Goal: Information Seeking & Learning: Check status

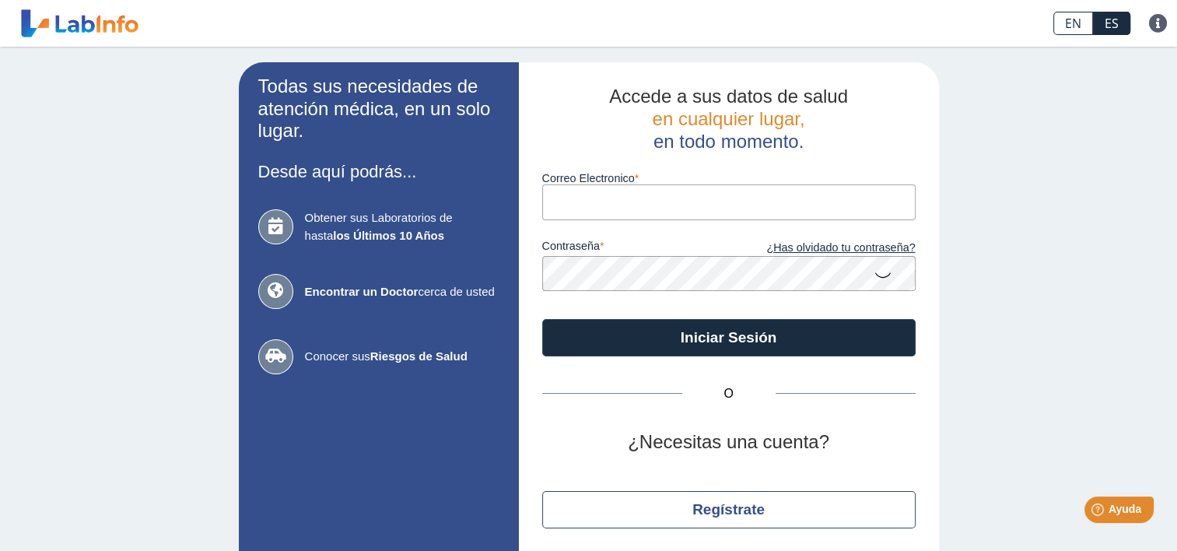
click at [600, 199] on input "Correo Electronico" at bounding box center [728, 201] width 373 height 35
type input "[EMAIL_ADDRESS][DOMAIN_NAME]"
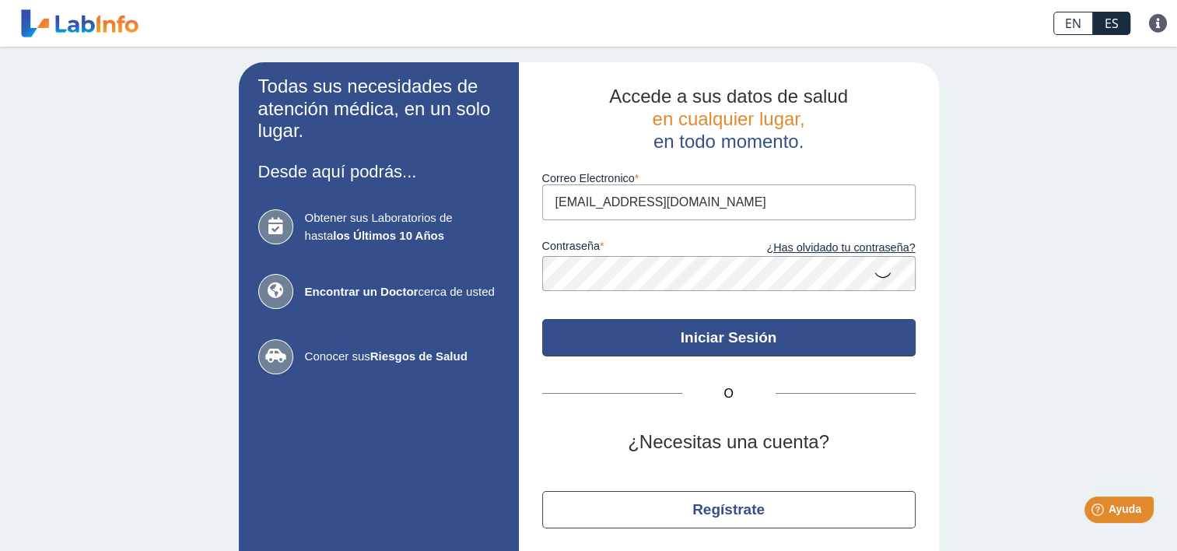
click at [843, 330] on button "Iniciar Sesión" at bounding box center [728, 337] width 373 height 37
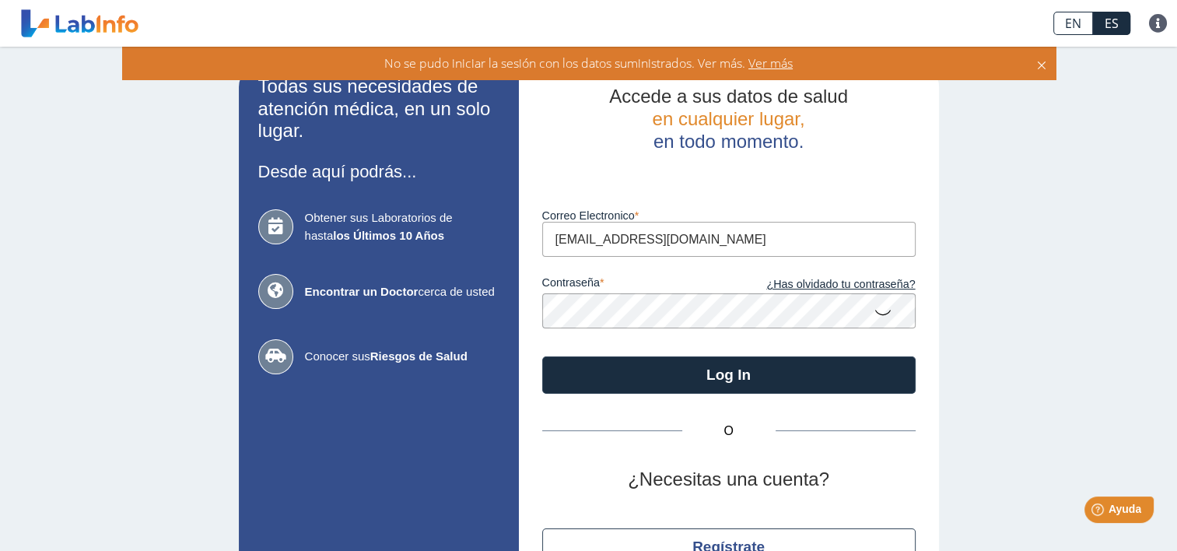
click at [876, 312] on icon at bounding box center [882, 311] width 19 height 30
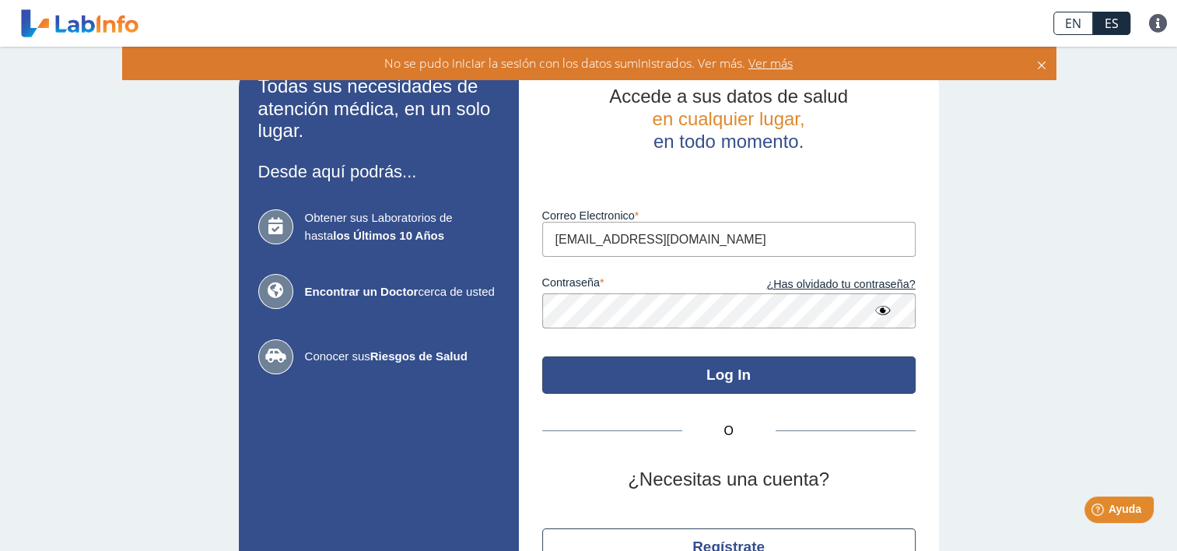
click at [841, 376] on button "Log In" at bounding box center [728, 374] width 373 height 37
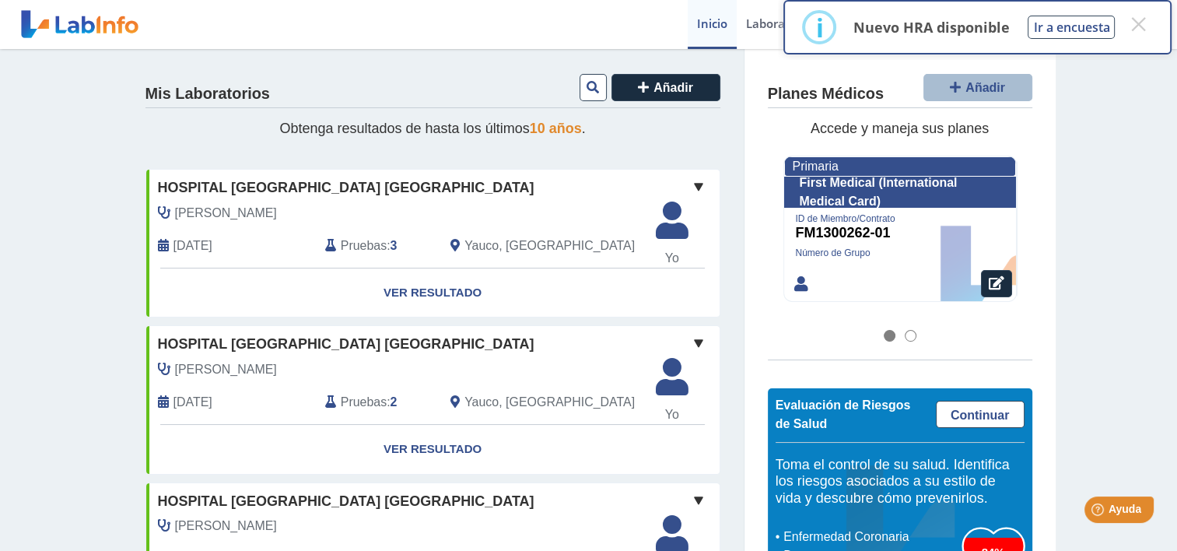
click at [905, 335] on div at bounding box center [910, 336] width 12 height 12
click at [694, 185] on span at bounding box center [698, 186] width 19 height 19
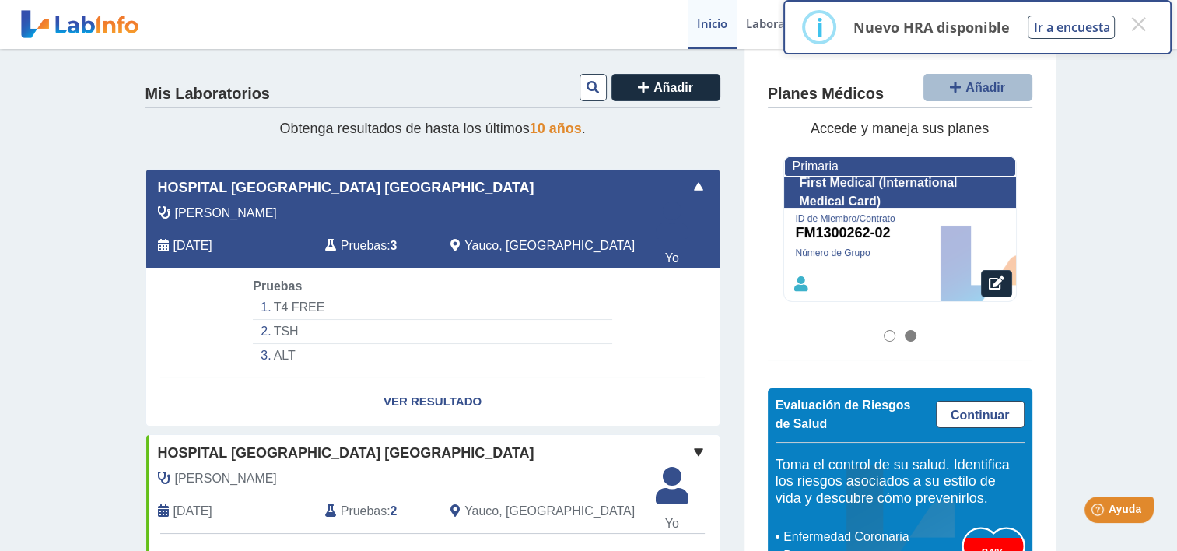
click at [694, 185] on span at bounding box center [698, 186] width 19 height 19
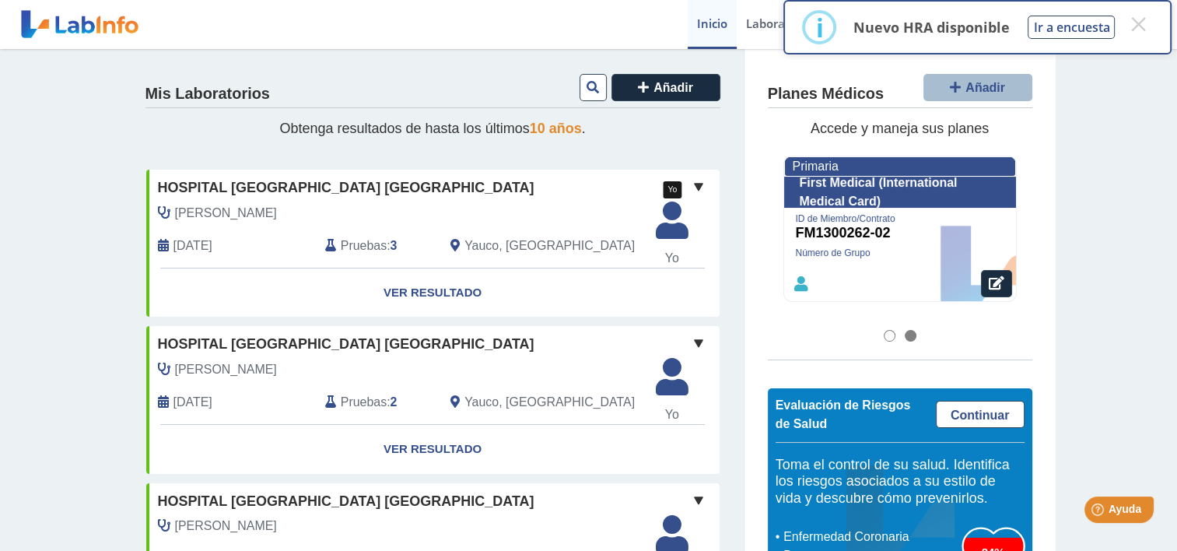
click at [666, 262] on span "Yo" at bounding box center [671, 258] width 51 height 19
click at [668, 212] on icon at bounding box center [671, 225] width 51 height 47
click at [1138, 22] on button "×" at bounding box center [1138, 24] width 28 height 28
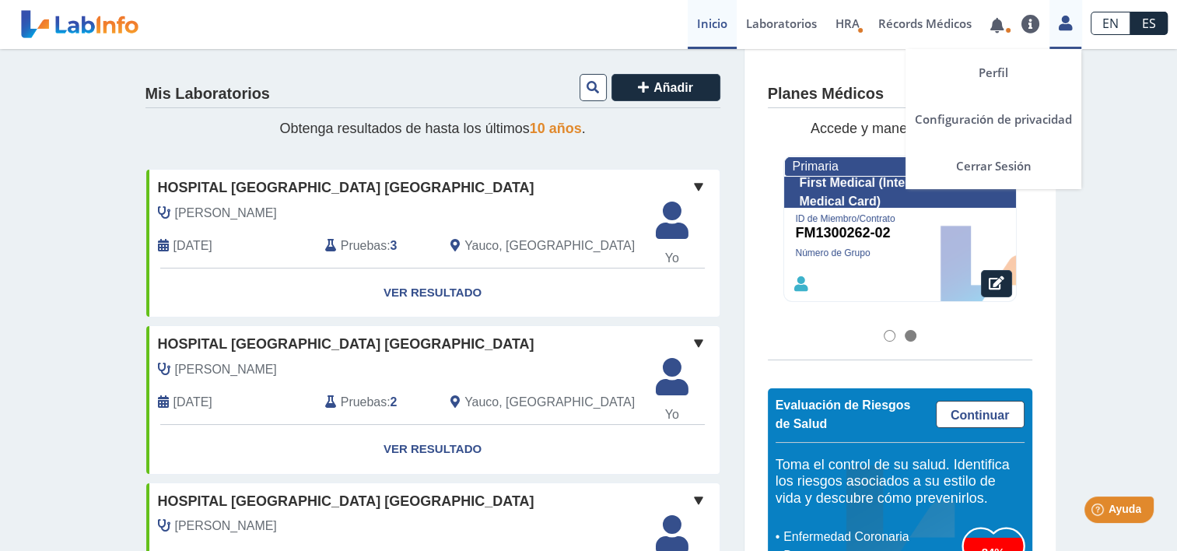
click at [1073, 25] on link at bounding box center [1065, 21] width 32 height 20
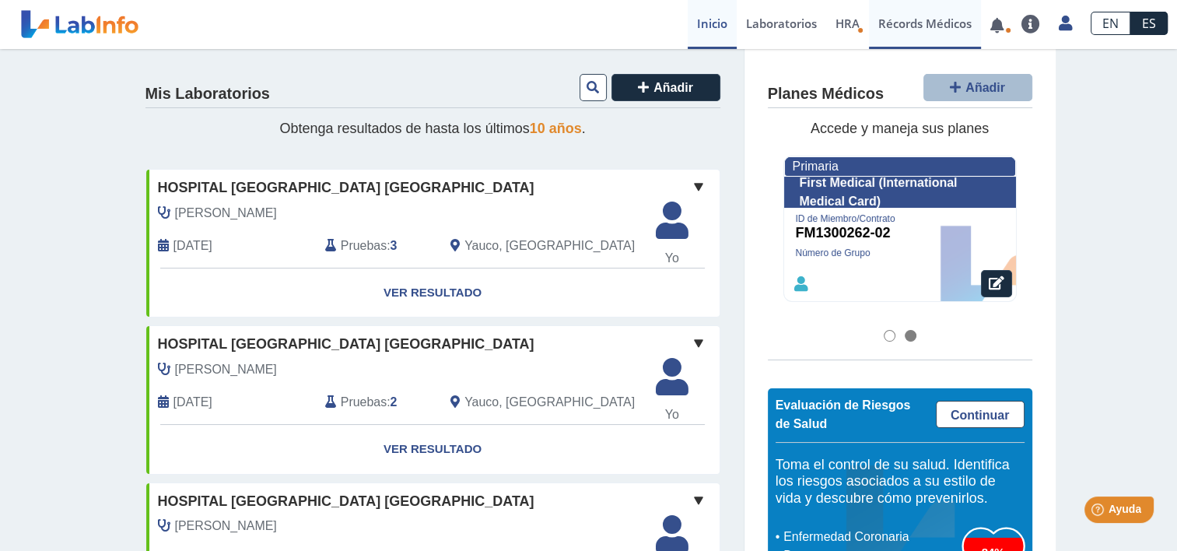
click at [950, 26] on link "Récords Médicos" at bounding box center [925, 24] width 112 height 49
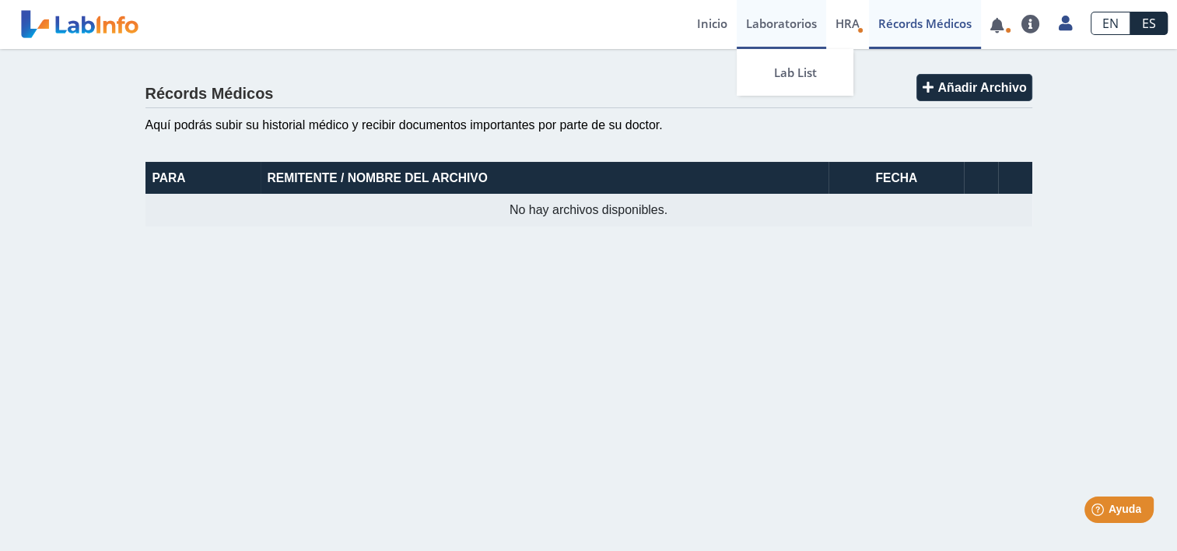
click at [784, 13] on link "Laboratorios" at bounding box center [780, 24] width 89 height 49
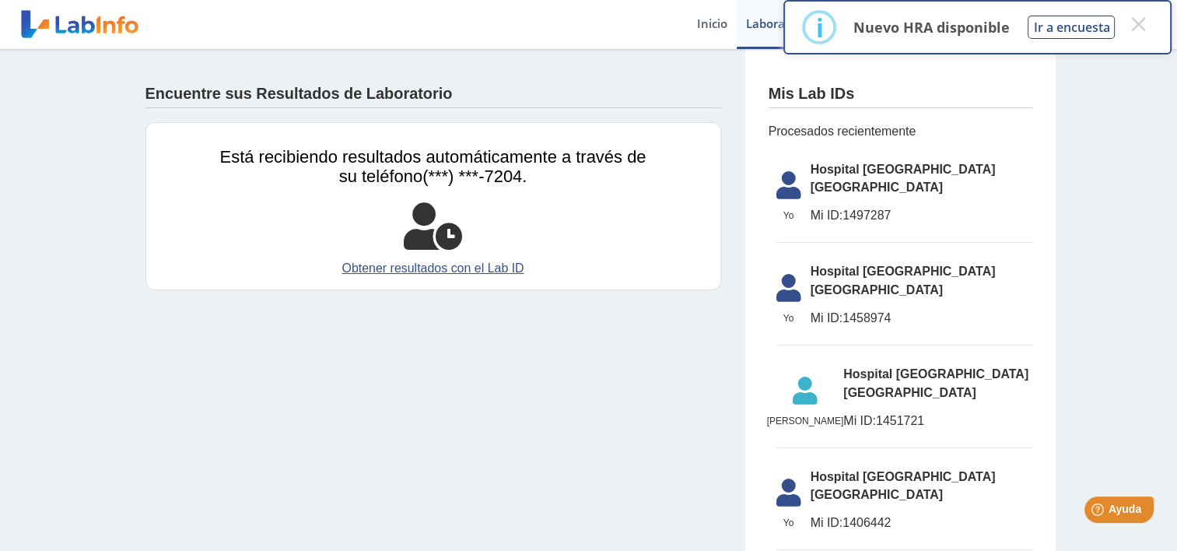
click at [783, 376] on icon at bounding box center [805, 394] width 77 height 37
click at [792, 376] on icon at bounding box center [805, 394] width 77 height 37
click at [886, 411] on span "Mi ID: 1451721" at bounding box center [937, 420] width 188 height 19
click at [794, 376] on icon at bounding box center [805, 394] width 77 height 37
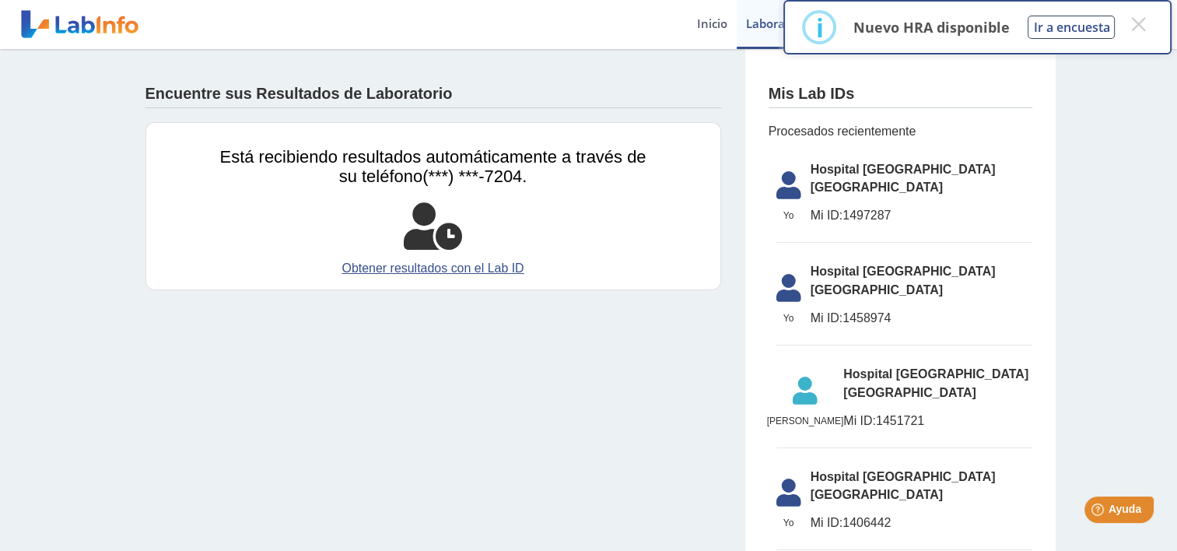
click at [794, 376] on icon at bounding box center [805, 394] width 77 height 37
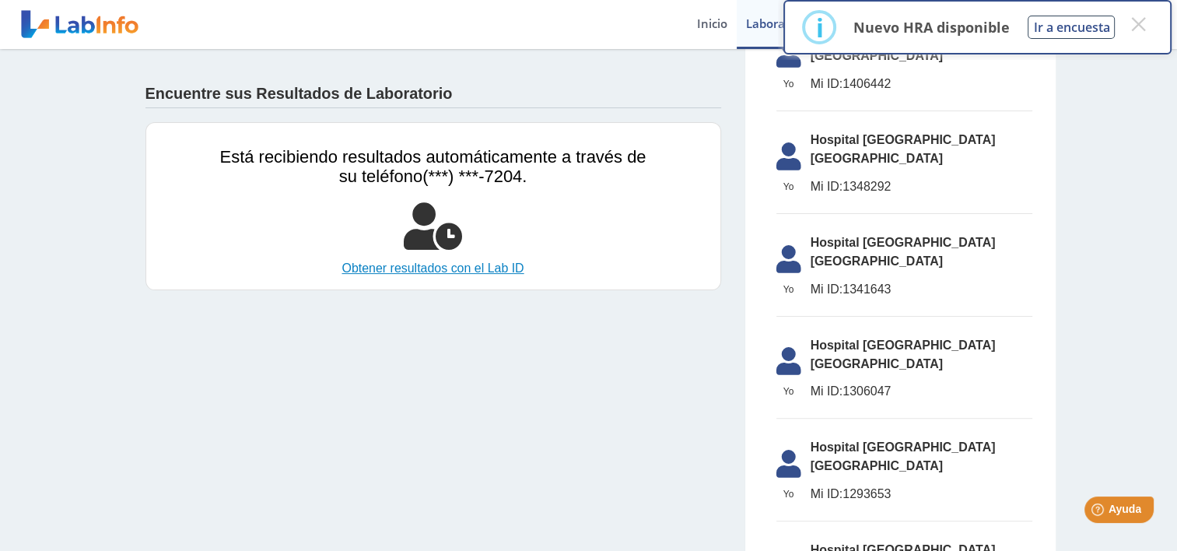
click at [484, 264] on link "Obtener resultados con el Lab ID" at bounding box center [433, 268] width 426 height 19
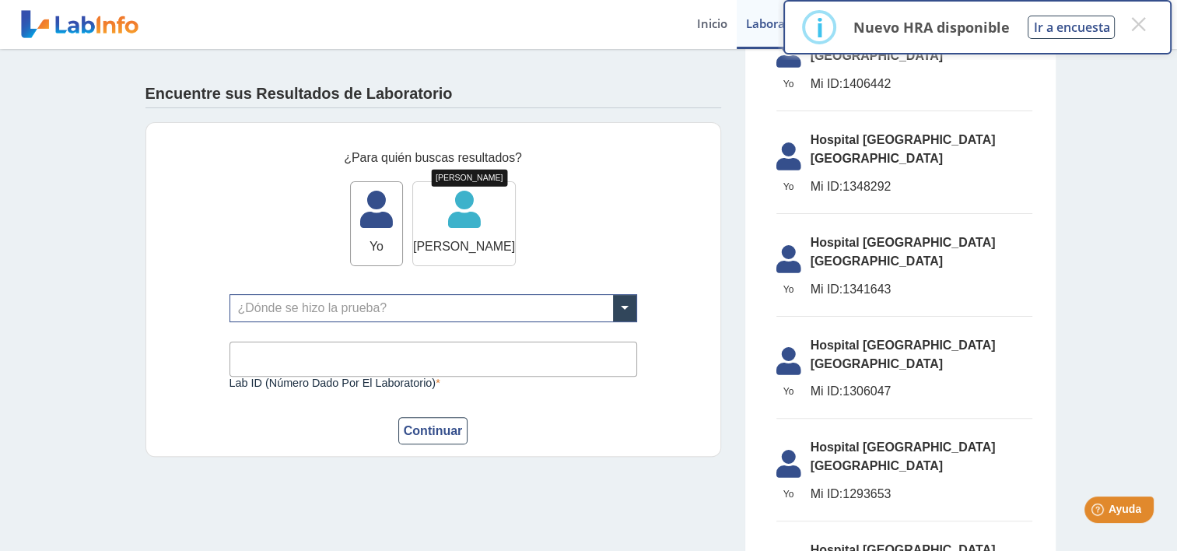
click at [467, 232] on icon at bounding box center [464, 214] width 102 height 47
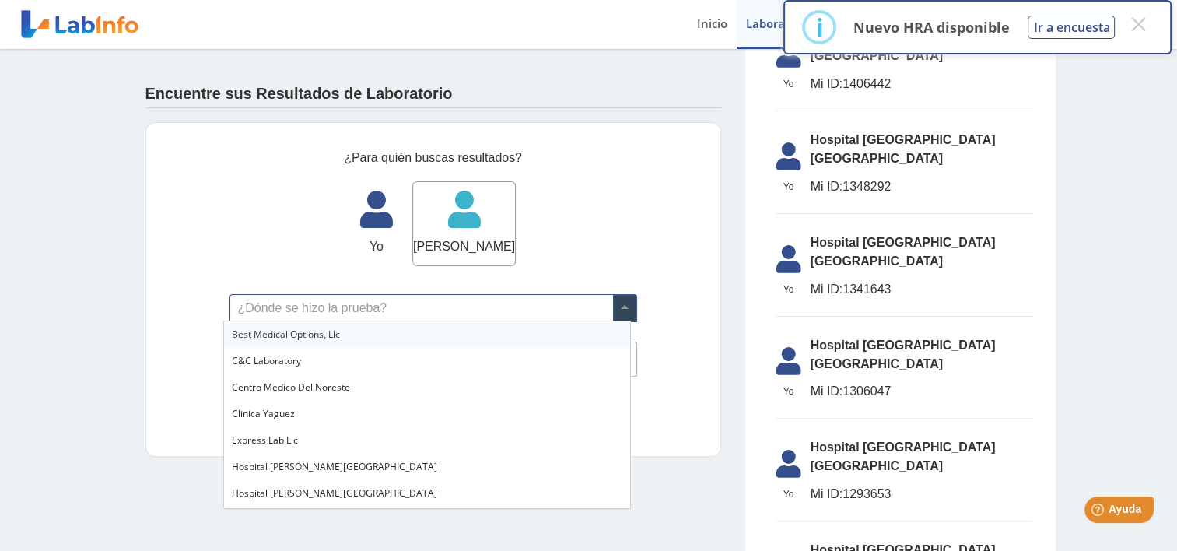
click at [618, 305] on span at bounding box center [624, 308] width 23 height 26
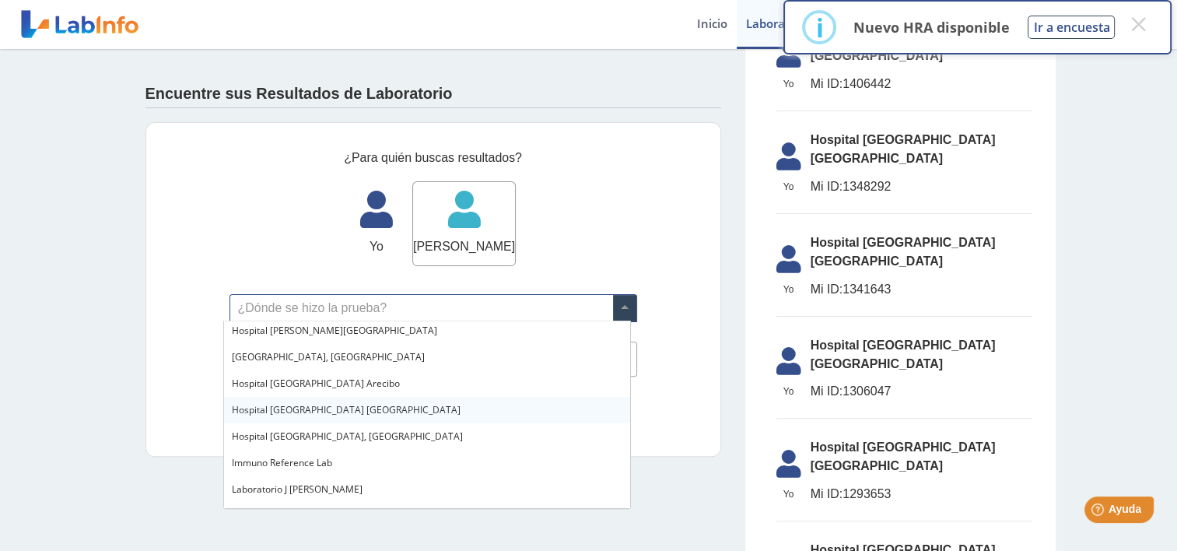
click at [270, 412] on span "Hospital [GEOGRAPHIC_DATA] [GEOGRAPHIC_DATA]" at bounding box center [346, 409] width 229 height 13
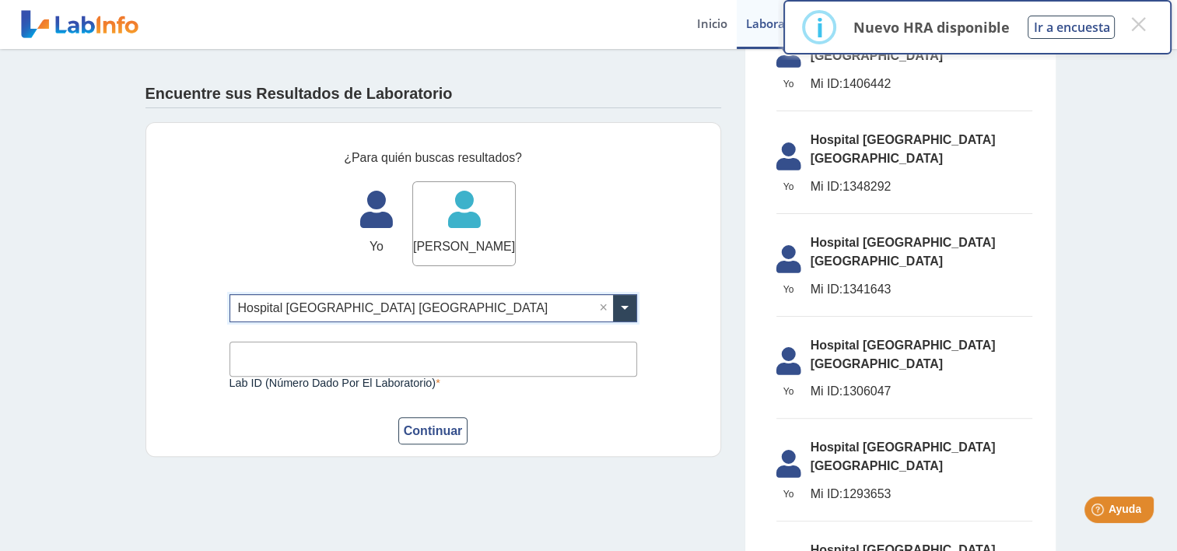
scroll to position [0, 0]
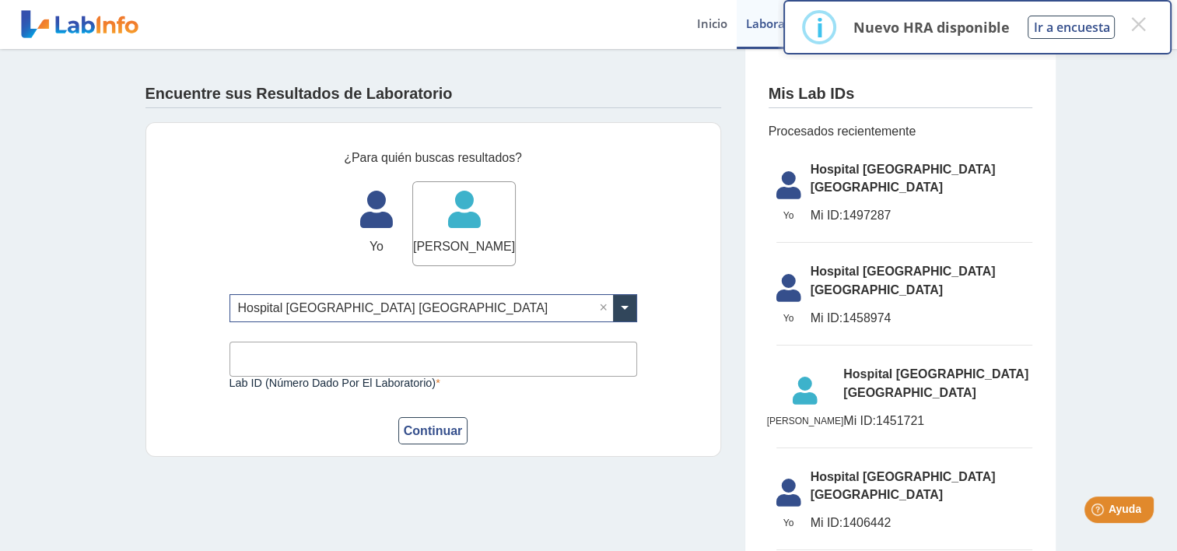
click at [336, 355] on input "Lab ID (número dado por el laboratorio)" at bounding box center [432, 358] width 407 height 35
click at [849, 365] on span "Hospital [GEOGRAPHIC_DATA] [GEOGRAPHIC_DATA]" at bounding box center [937, 383] width 188 height 37
click at [792, 376] on icon at bounding box center [805, 394] width 77 height 37
click at [782, 414] on span "[PERSON_NAME]" at bounding box center [805, 421] width 77 height 14
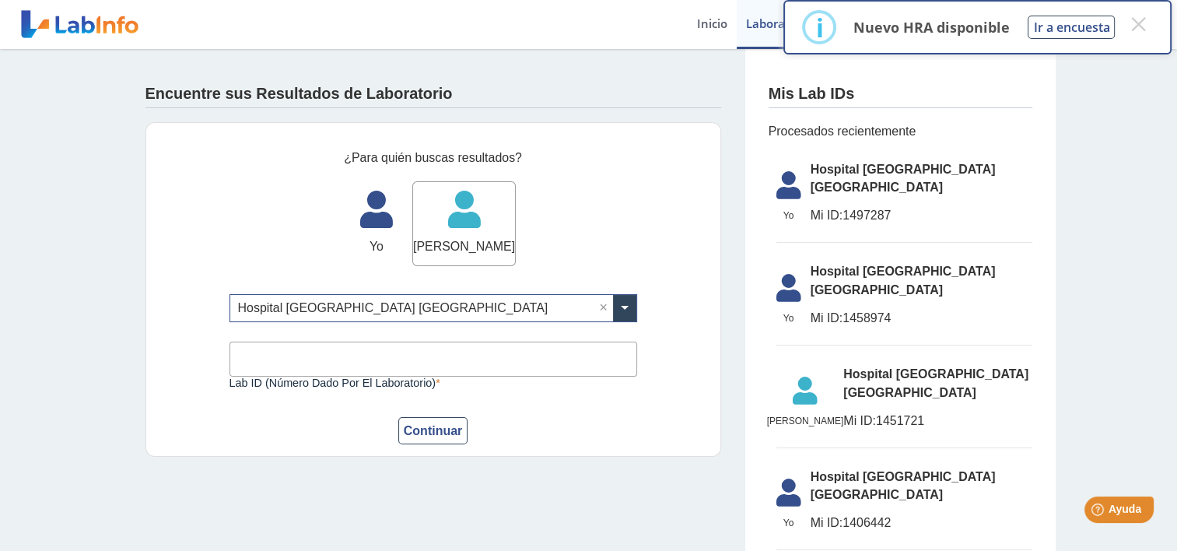
click at [498, 364] on input "Lab ID (número dado por el laboratorio)" at bounding box center [432, 358] width 407 height 35
type input "1451721"
click at [423, 427] on button "Continuar" at bounding box center [433, 430] width 70 height 27
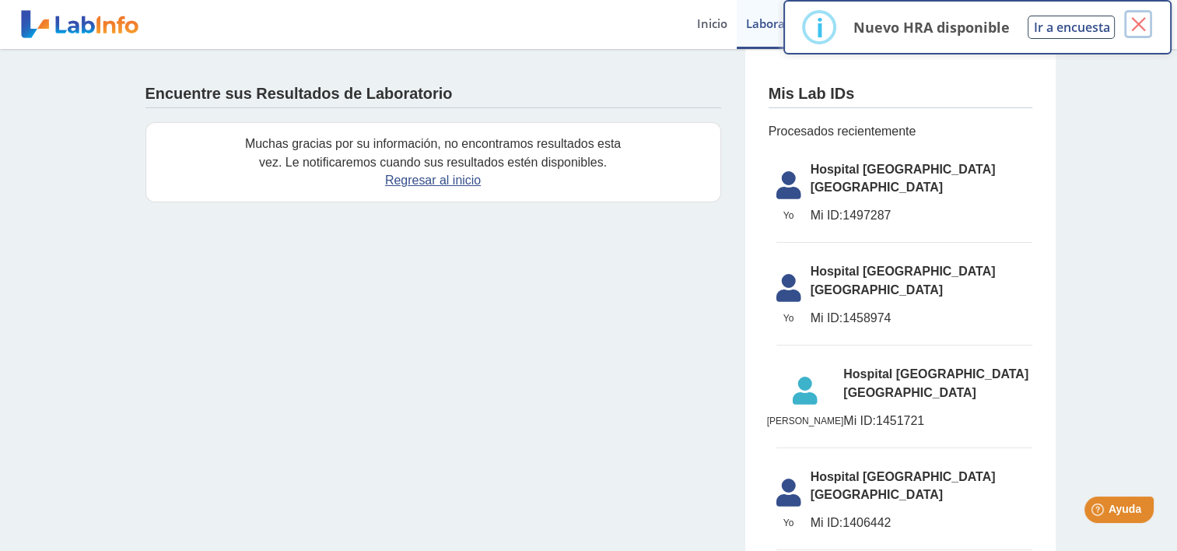
click at [1138, 19] on button "×" at bounding box center [1138, 24] width 28 height 28
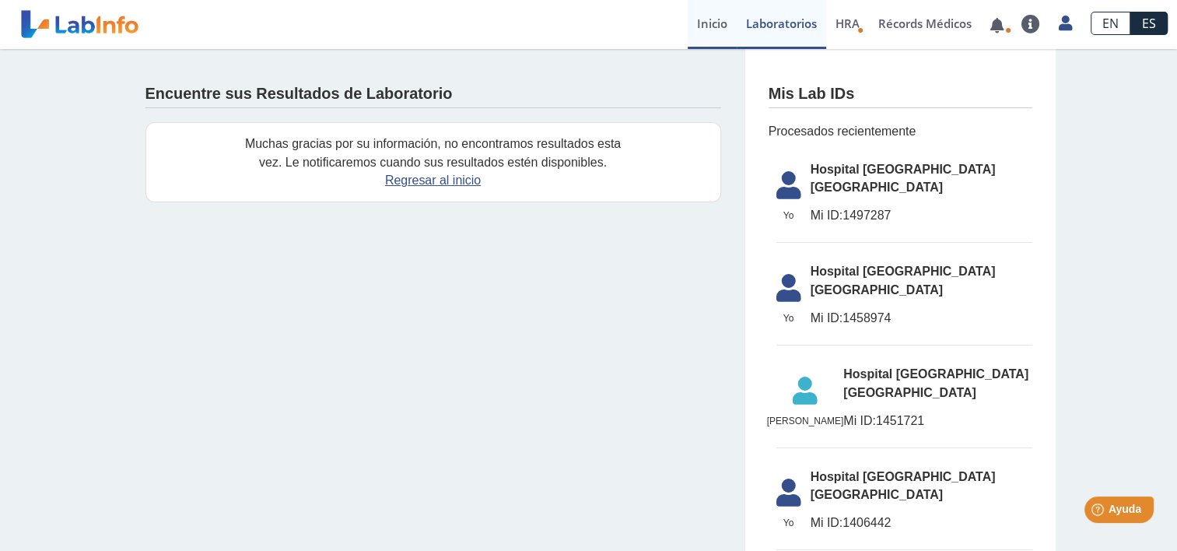
click at [719, 34] on link "Inicio" at bounding box center [711, 24] width 49 height 49
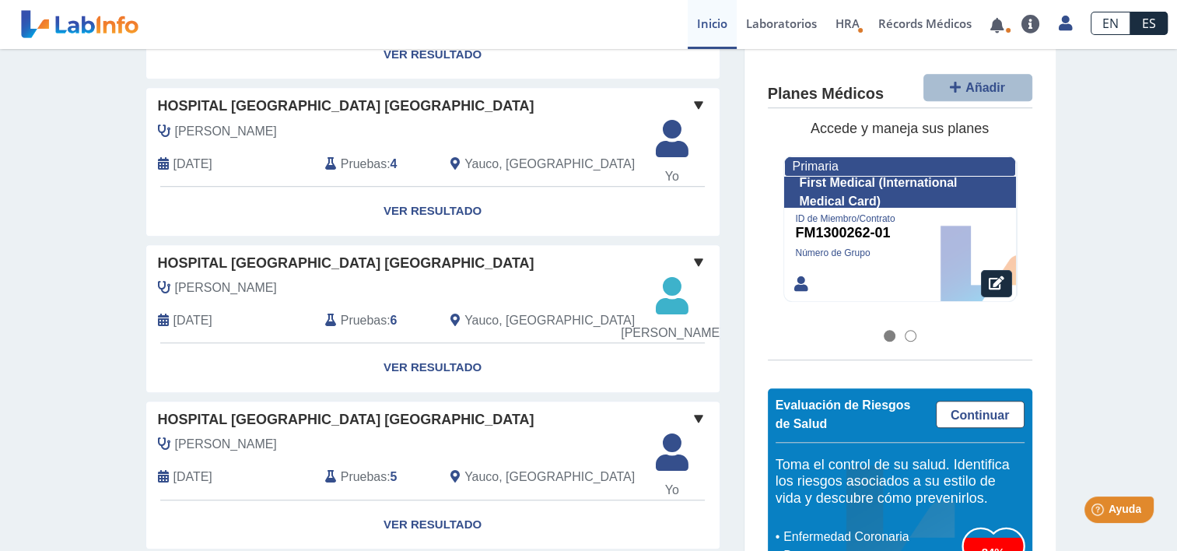
scroll to position [1213, 0]
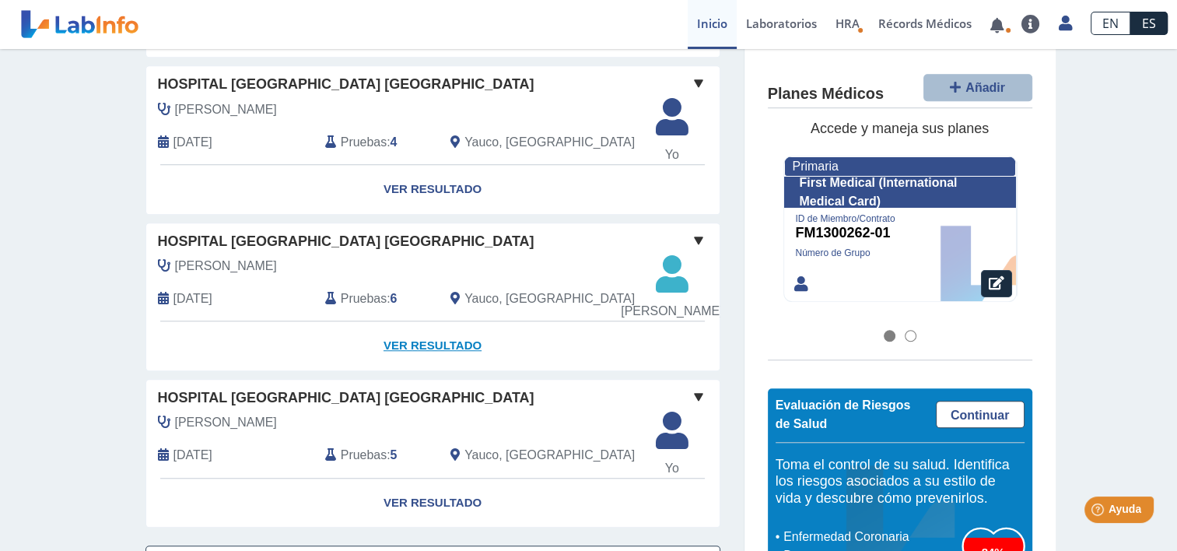
click at [462, 354] on link "Ver Resultado" at bounding box center [432, 345] width 573 height 49
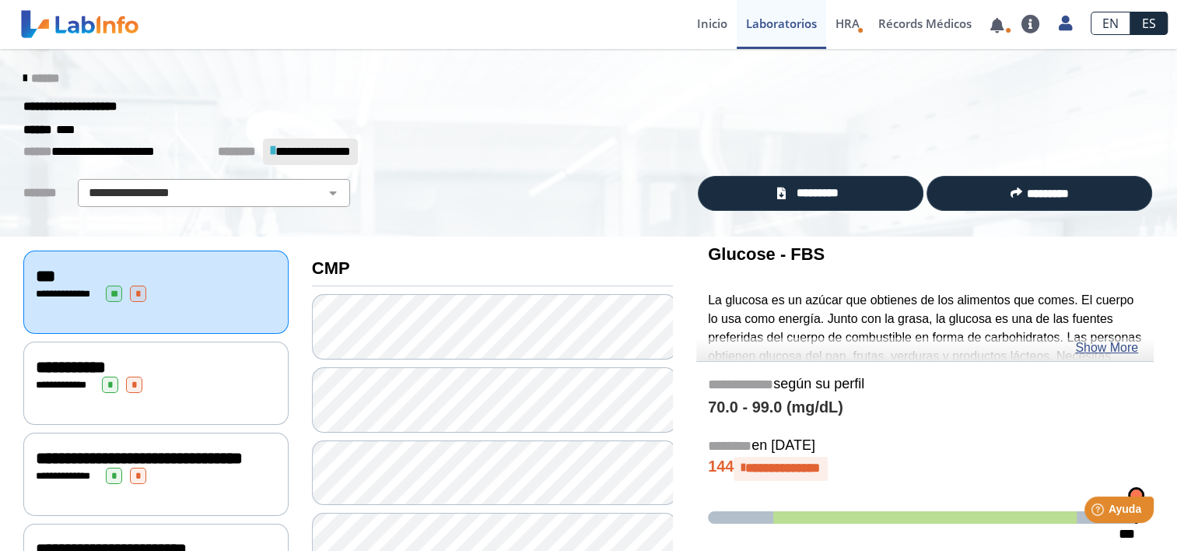
click at [100, 368] on span "**********" at bounding box center [71, 366] width 70 height 17
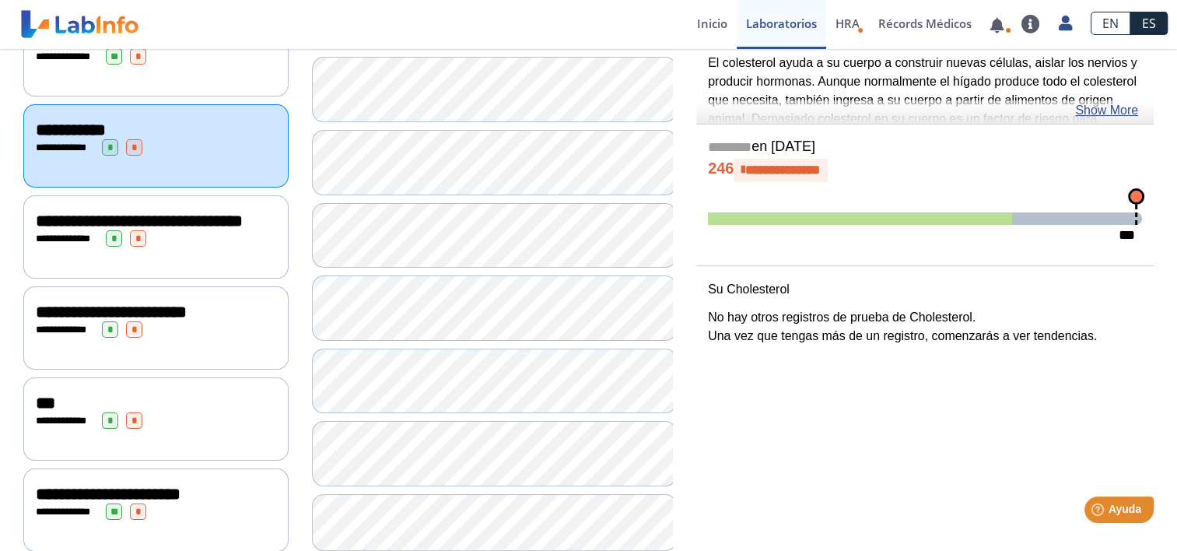
scroll to position [276, 0]
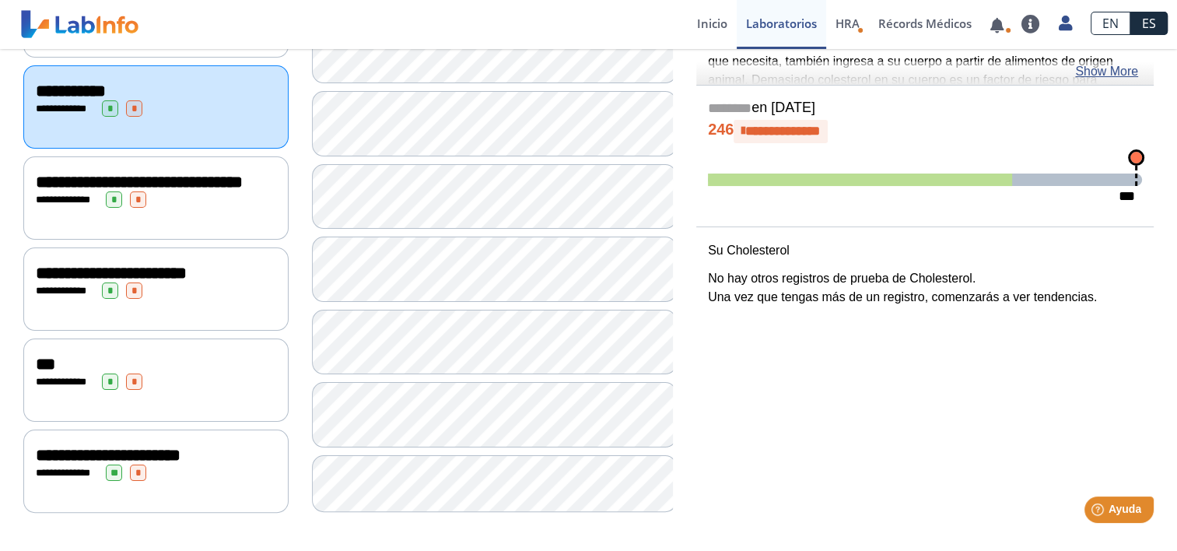
click at [1163, 131] on div "**********" at bounding box center [924, 243] width 481 height 567
drag, startPoint x: 1163, startPoint y: 131, endPoint x: 1186, endPoint y: 112, distance: 29.3
click at [1176, 112] on html "Hospital [GEOGRAPHIC_DATA] Yauco envió nuevos resultados de laboratorio Para [P…" at bounding box center [588, 275] width 1177 height 551
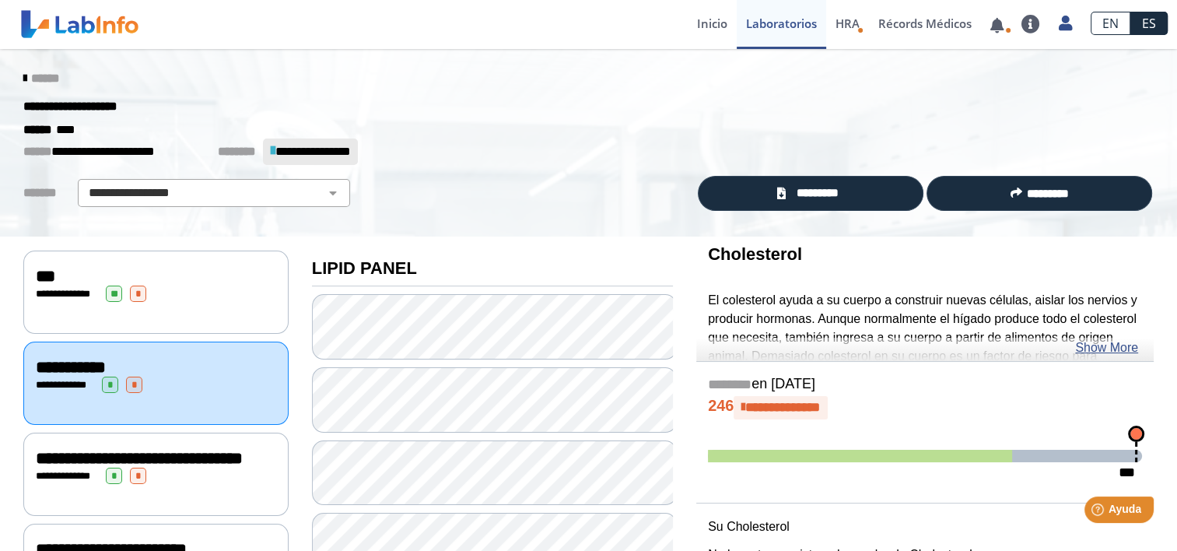
click at [36, 276] on span "***" at bounding box center [45, 276] width 19 height 17
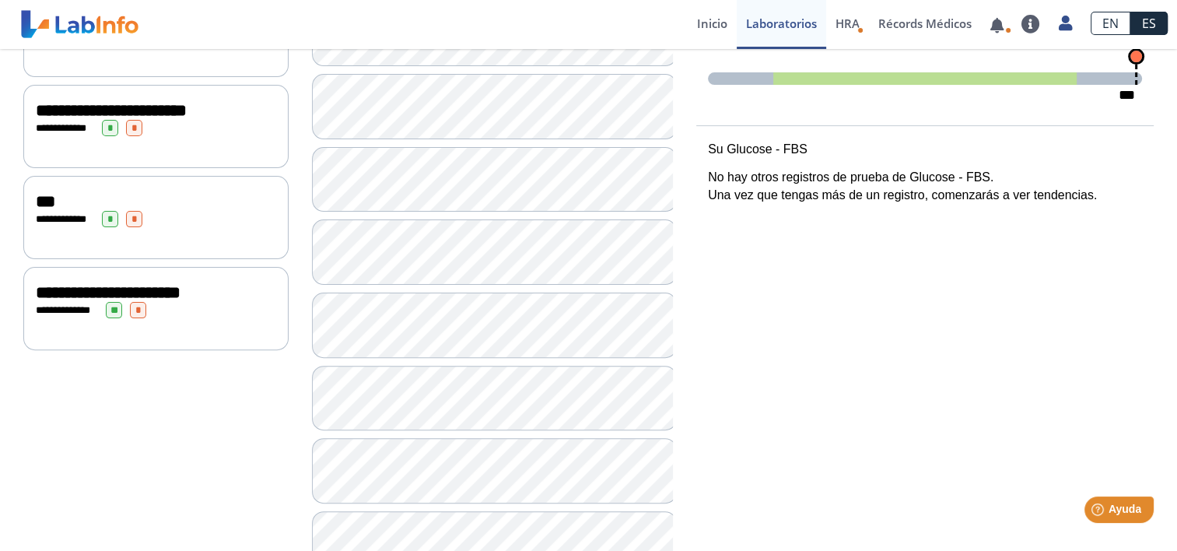
click at [77, 293] on span "**********" at bounding box center [108, 292] width 145 height 17
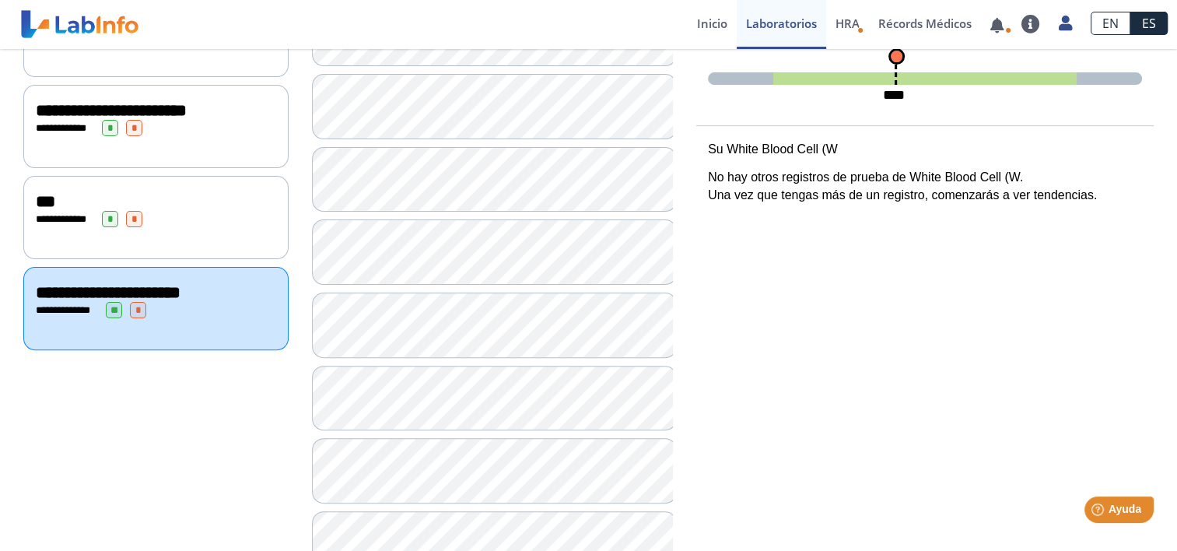
drag, startPoint x: 1163, startPoint y: 372, endPoint x: 1156, endPoint y: 382, distance: 12.3
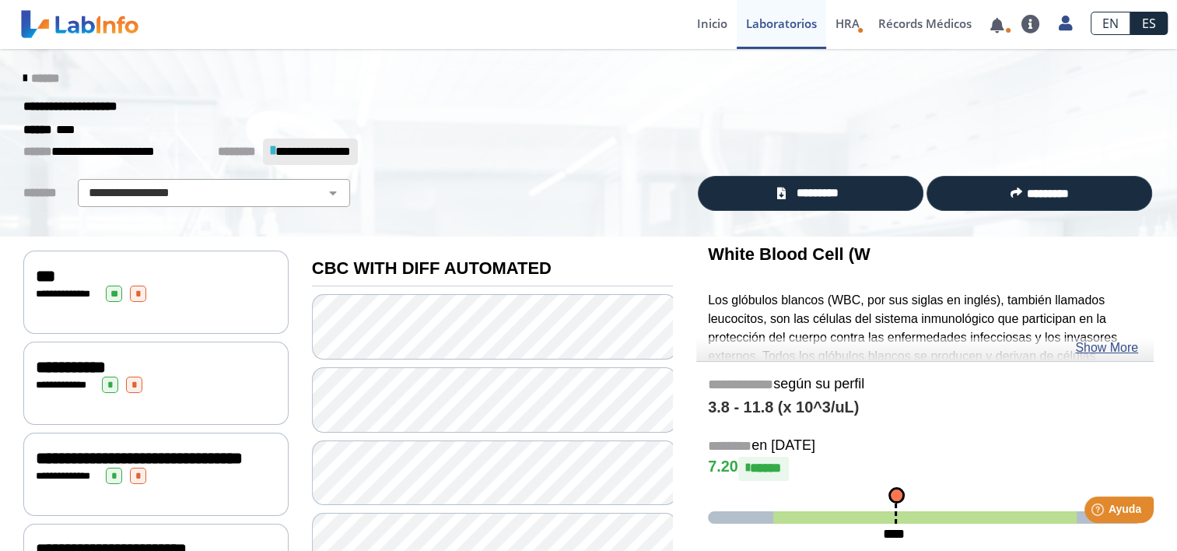
click at [52, 280] on span "***" at bounding box center [45, 276] width 19 height 17
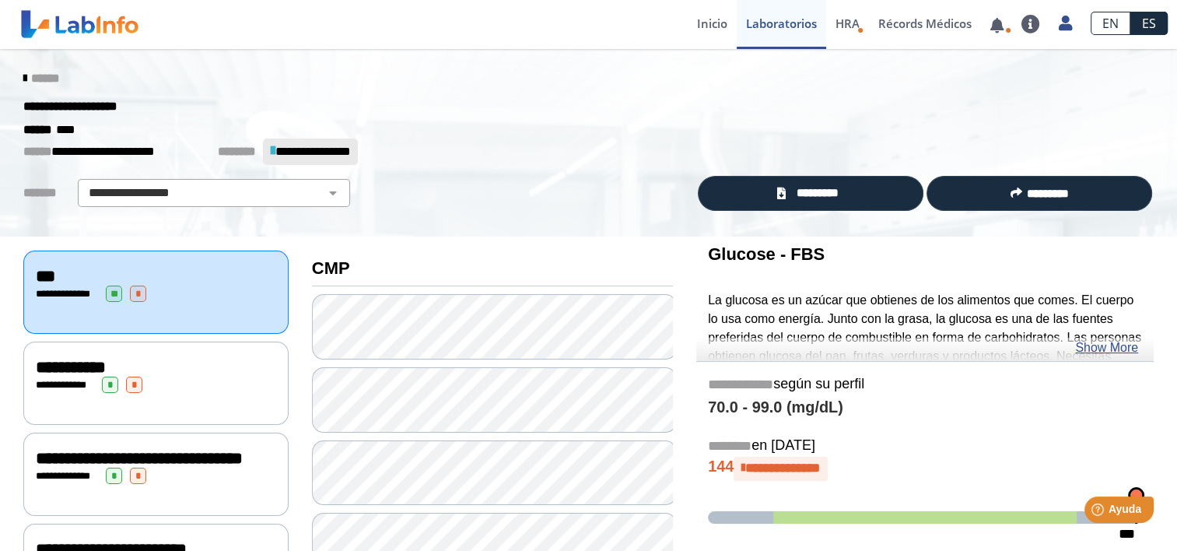
click at [106, 362] on span "**********" at bounding box center [71, 366] width 70 height 17
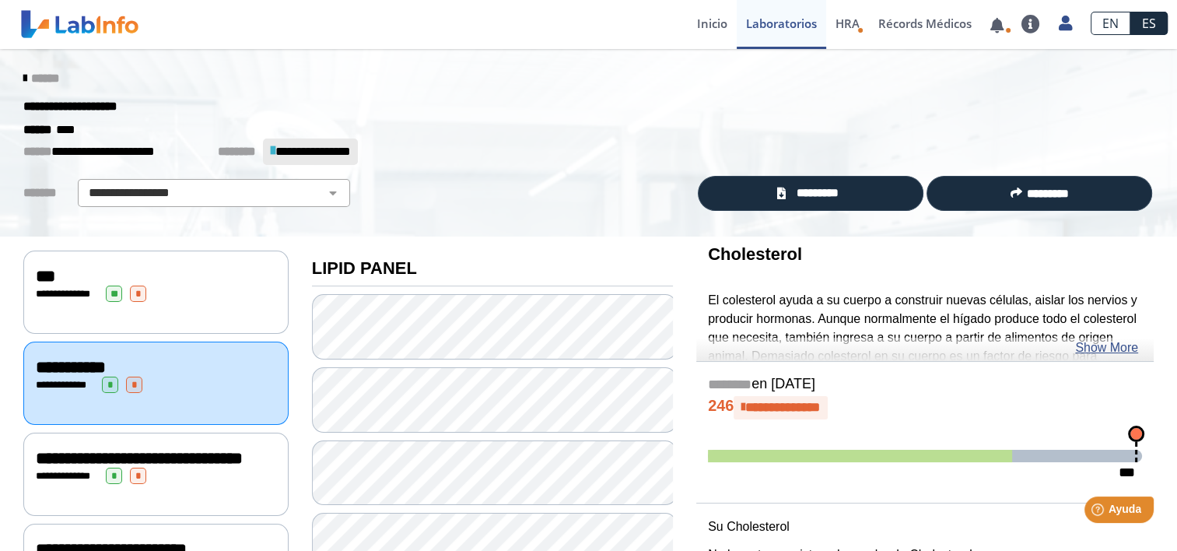
scroll to position [276, 0]
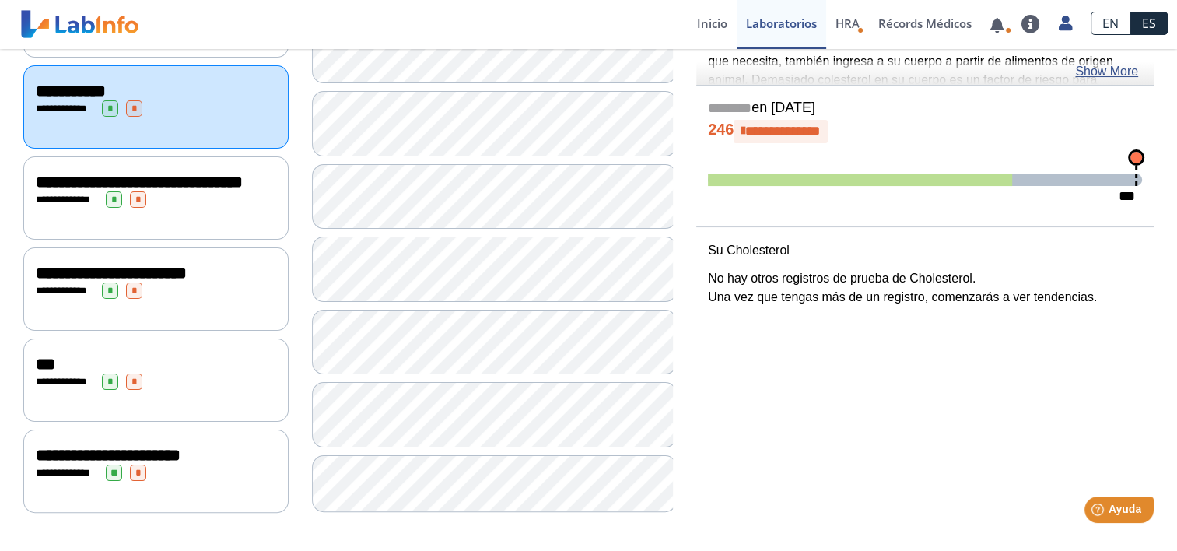
click at [99, 184] on span "**********" at bounding box center [139, 181] width 207 height 17
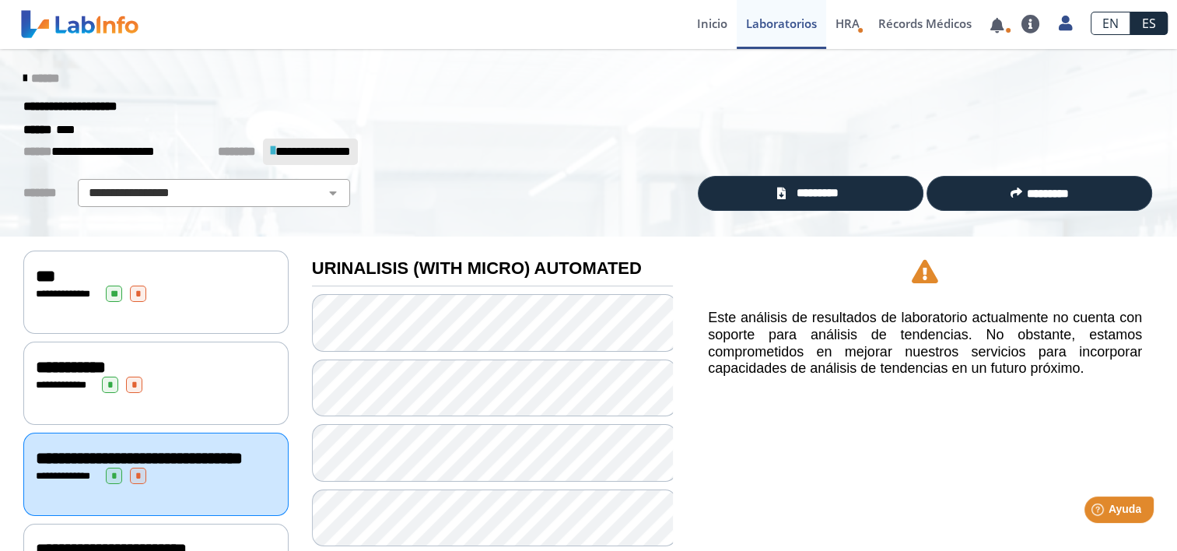
click at [23, 78] on link "******" at bounding box center [41, 78] width 36 height 12
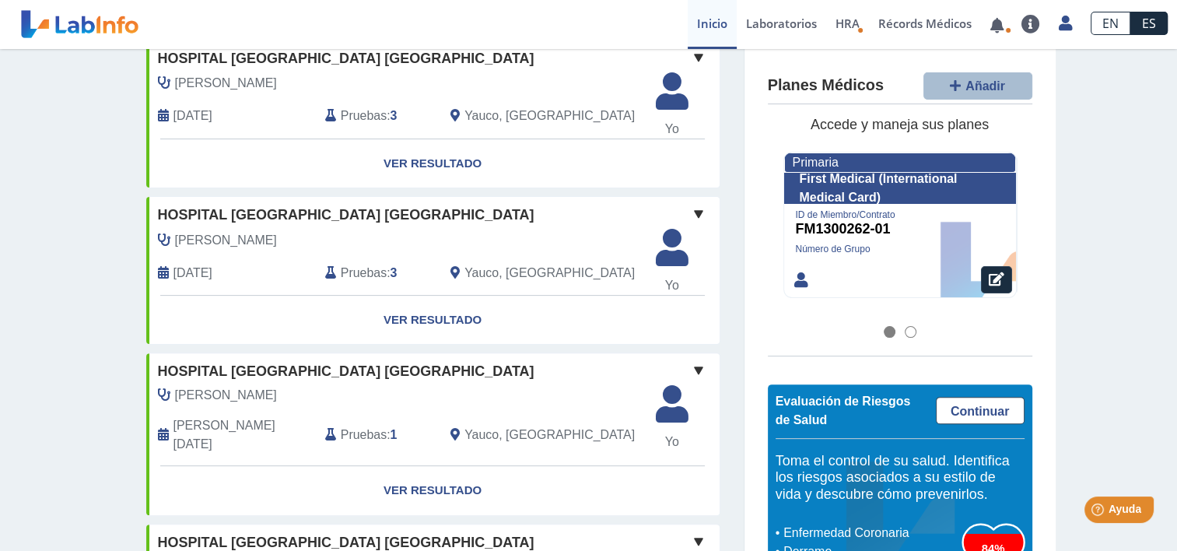
scroll to position [878, 0]
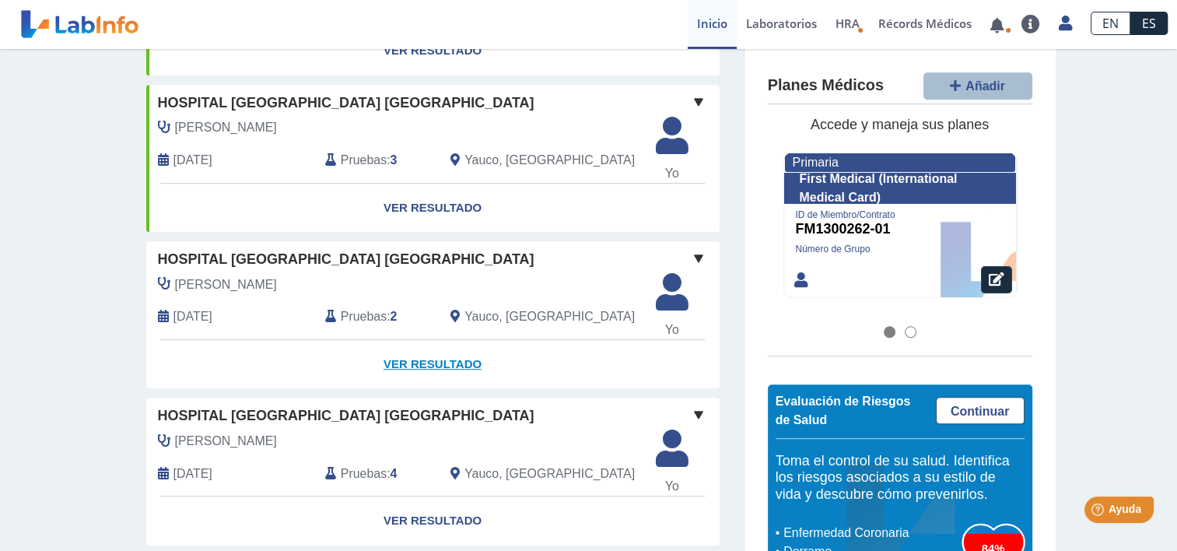
click at [439, 340] on link "Ver Resultado" at bounding box center [432, 364] width 573 height 49
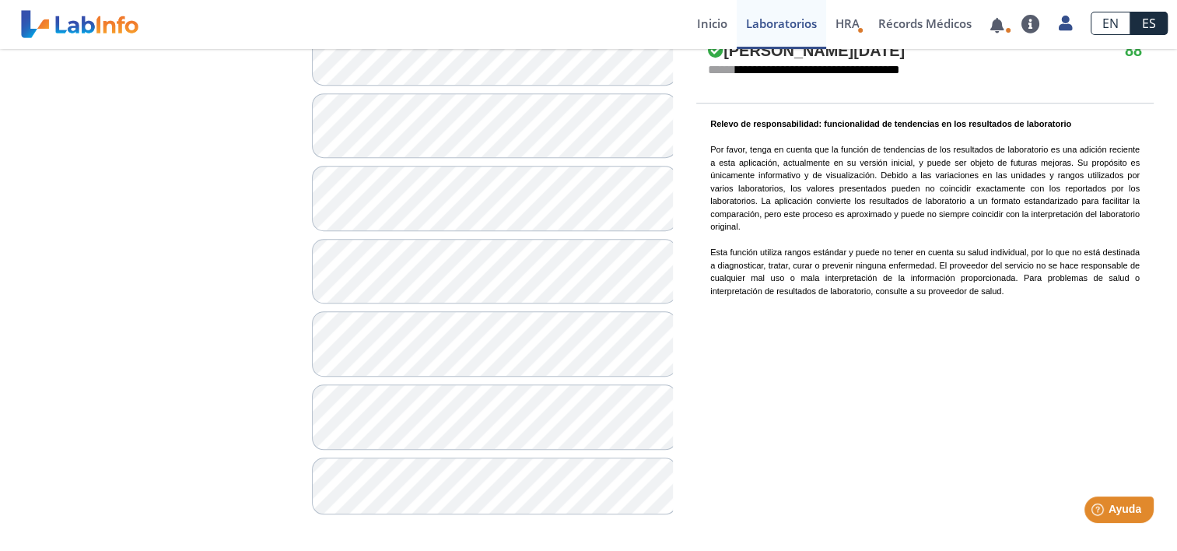
scroll to position [1222, 0]
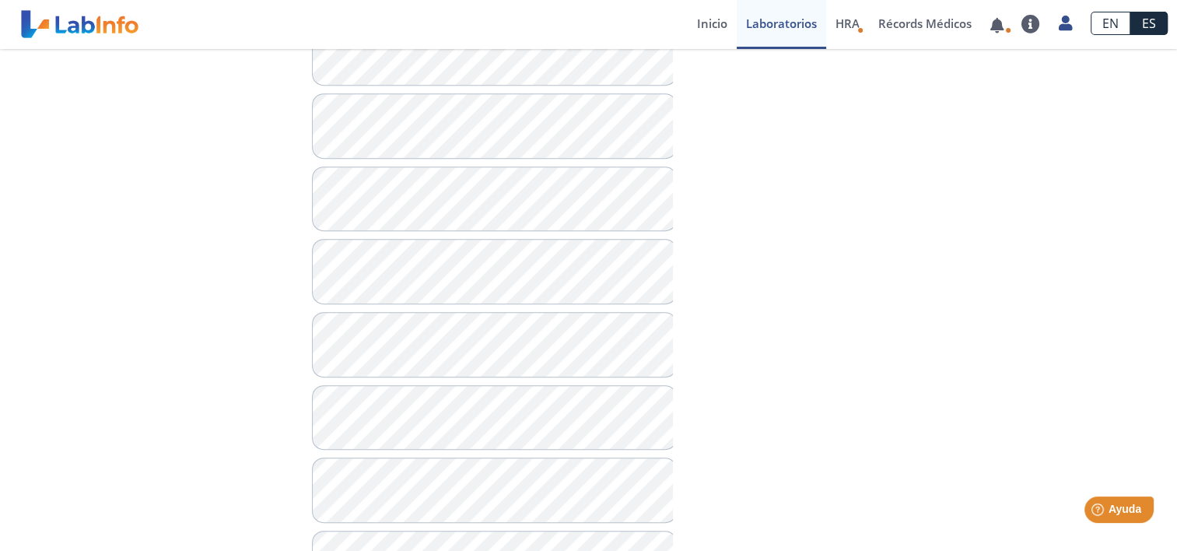
scroll to position [1222, 0]
drag, startPoint x: 1163, startPoint y: 79, endPoint x: 1172, endPoint y: 110, distance: 31.5
click at [1172, 110] on main "**********" at bounding box center [588, 300] width 1177 height 502
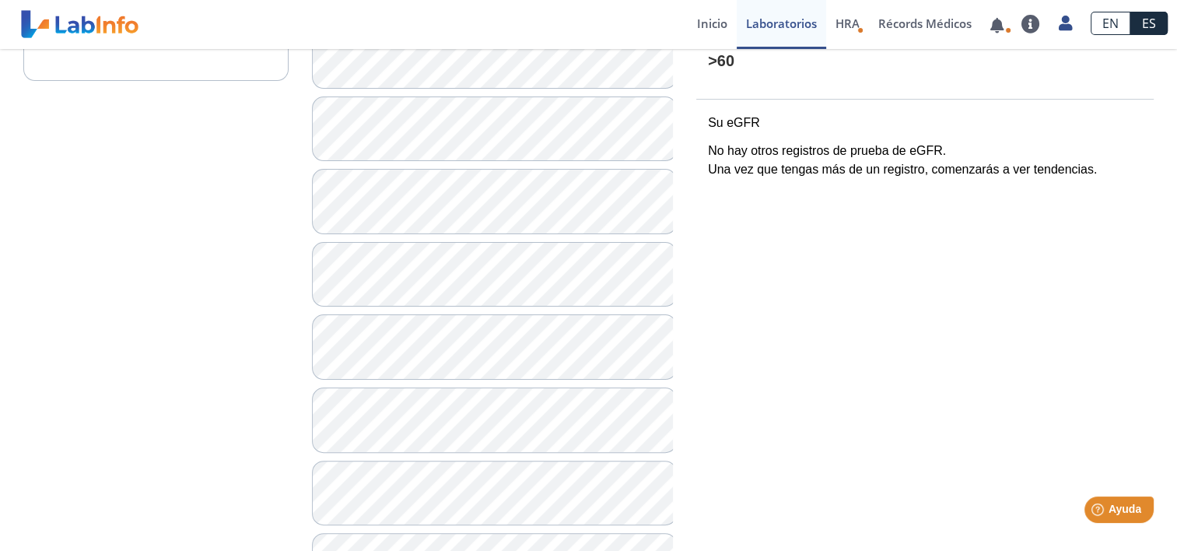
scroll to position [0, 0]
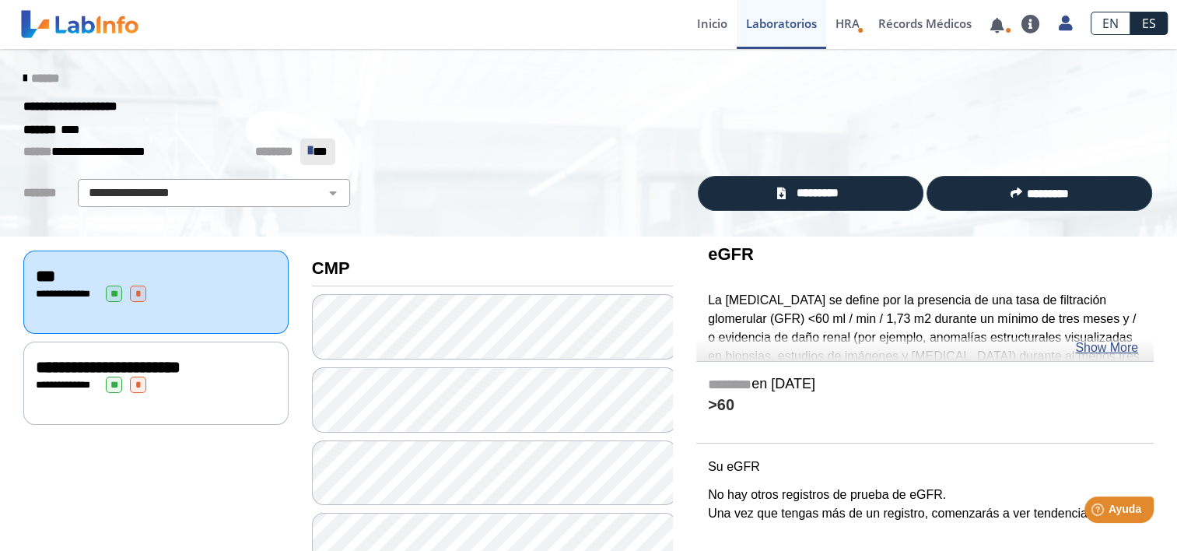
click at [68, 367] on span "**********" at bounding box center [108, 366] width 145 height 17
